Goal: Task Accomplishment & Management: Use online tool/utility

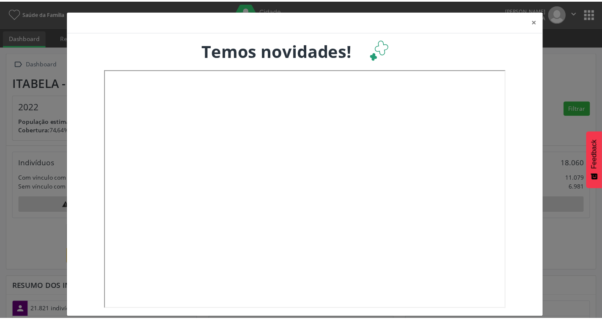
scroll to position [8, 0]
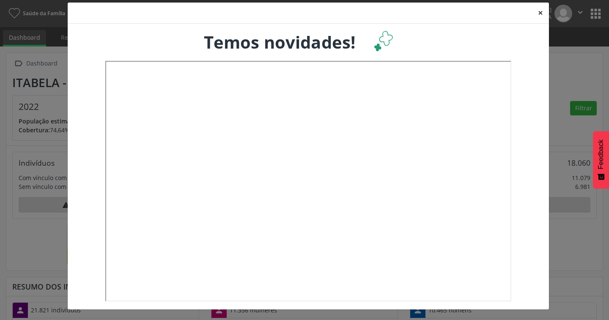
click at [536, 14] on button "×" at bounding box center [540, 13] width 17 height 21
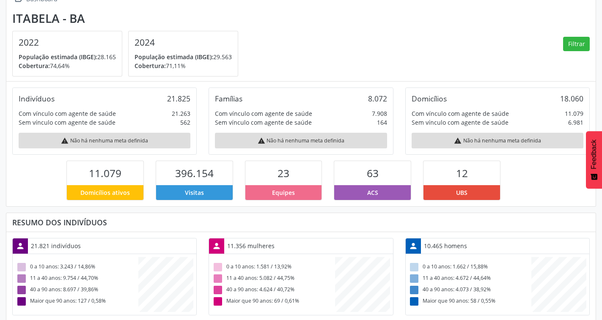
scroll to position [0, 0]
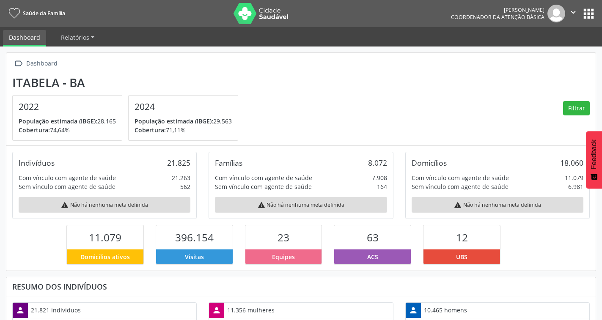
click at [585, 13] on button "apps" at bounding box center [588, 13] width 15 height 15
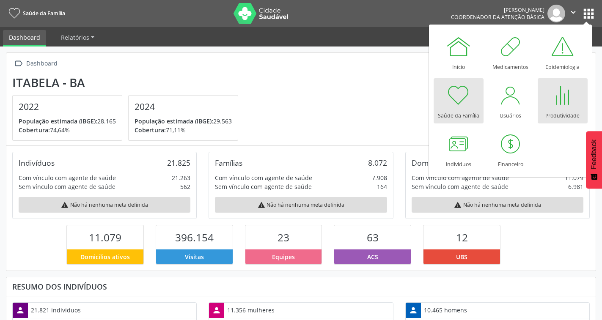
click at [566, 107] on div at bounding box center [562, 94] width 25 height 25
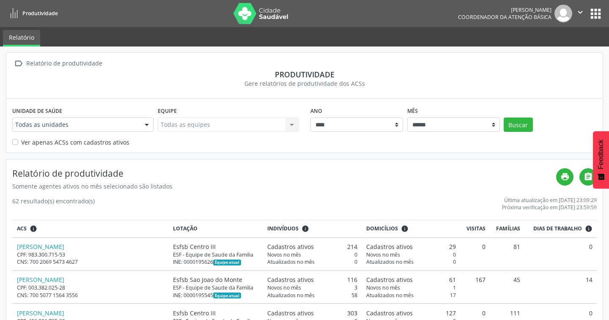
click at [148, 123] on div at bounding box center [146, 125] width 13 height 14
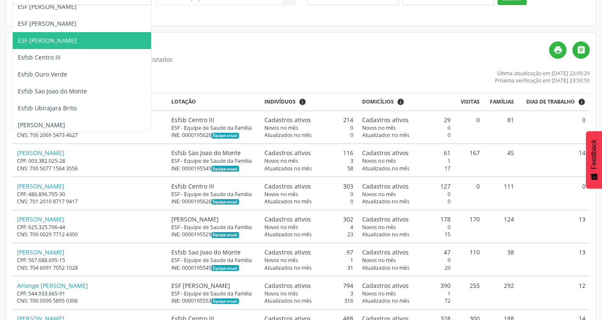
scroll to position [93, 0]
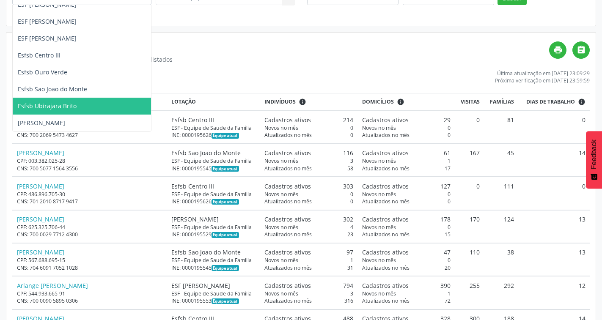
click at [77, 109] on span "Esfsb Ubirajara Brito" at bounding box center [82, 106] width 138 height 17
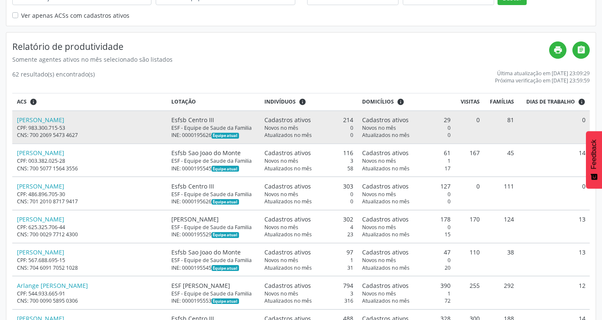
scroll to position [0, 0]
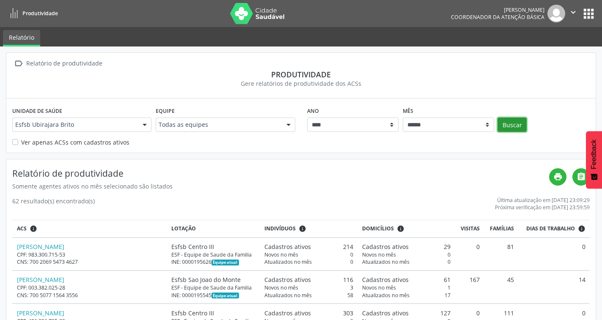
click at [513, 125] on button "Buscar" at bounding box center [511, 125] width 29 height 14
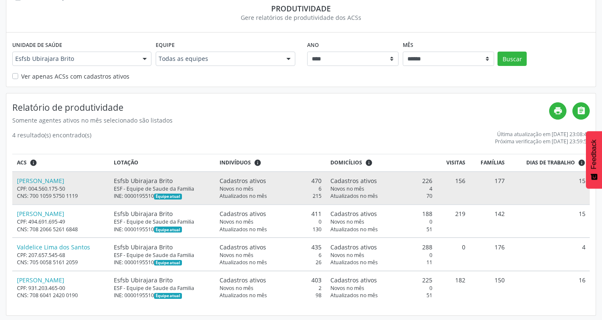
scroll to position [68, 0]
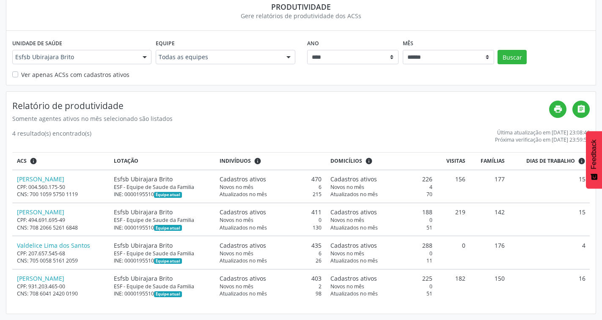
click at [145, 57] on div at bounding box center [144, 57] width 13 height 14
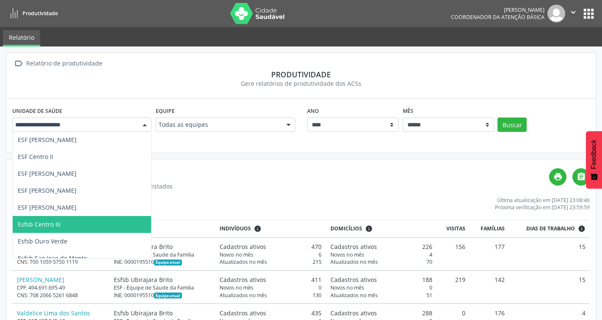
scroll to position [9, 0]
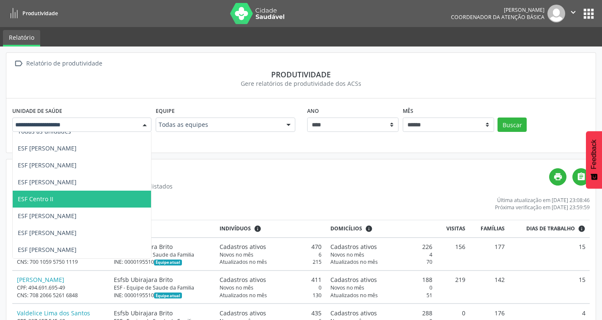
click at [51, 203] on span "ESF Centro II" at bounding box center [36, 199] width 36 height 8
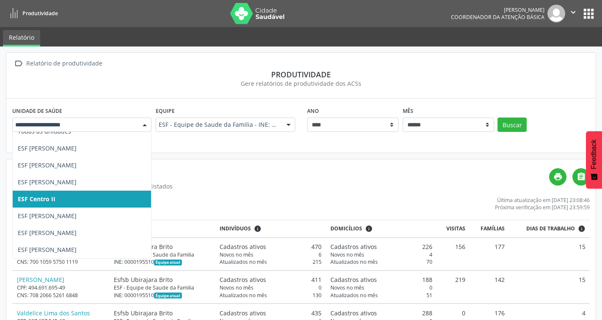
click at [143, 123] on div at bounding box center [144, 125] width 13 height 14
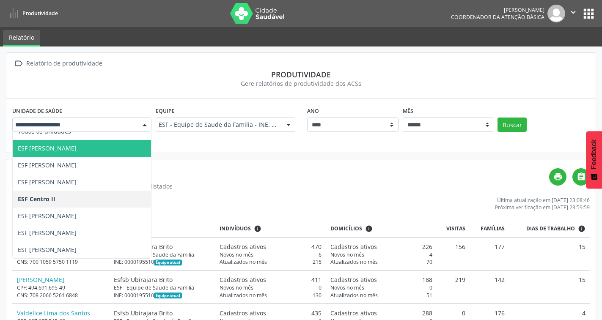
scroll to position [0, 0]
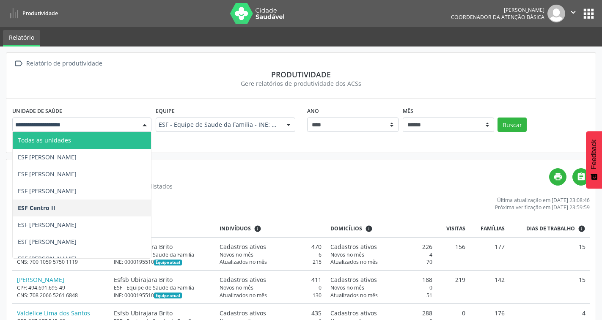
click at [77, 124] on input "text" at bounding box center [74, 125] width 119 height 8
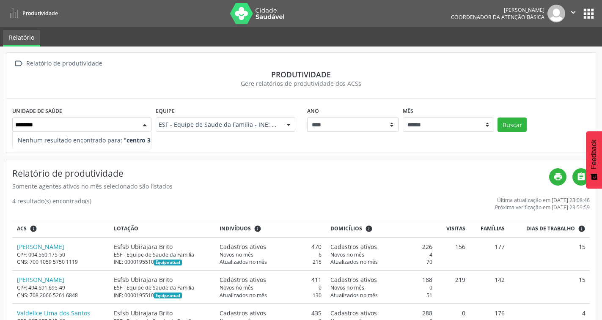
type input "******"
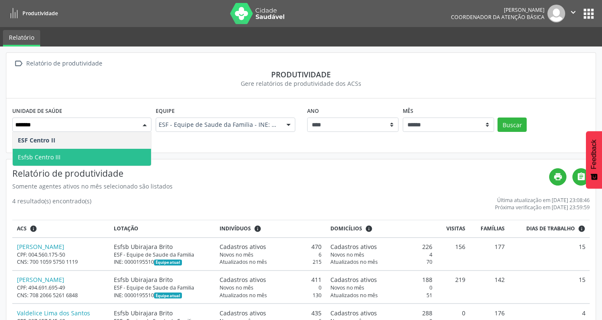
click at [98, 159] on span "Esfsb Centro III" at bounding box center [82, 157] width 138 height 17
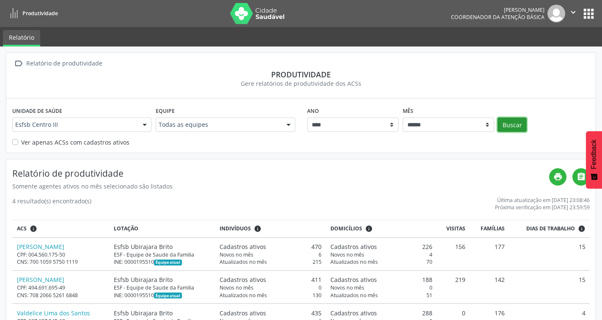
click at [518, 126] on button "Buscar" at bounding box center [511, 125] width 29 height 14
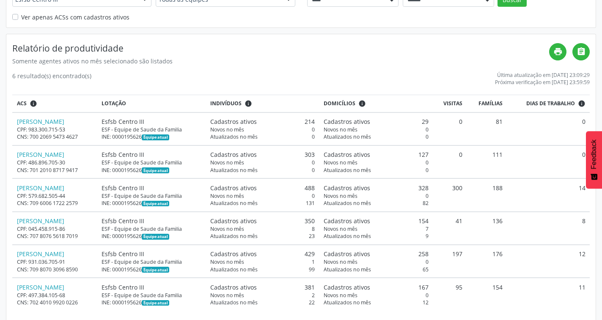
scroll to position [134, 0]
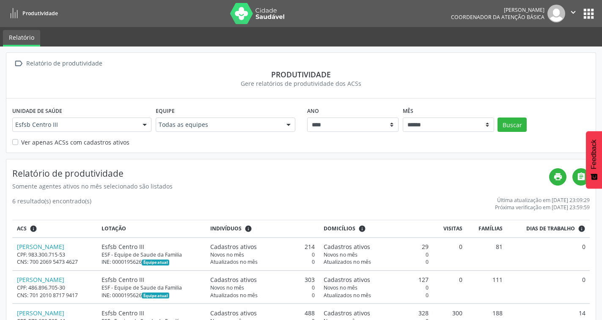
scroll to position [134, 0]
